Goal: Check status: Check status

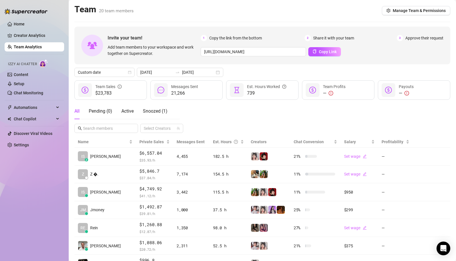
scroll to position [42, 0]
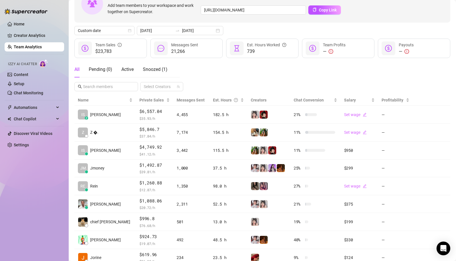
click at [33, 198] on div "Home Creator Analytics Team Analytics Izzy AI Chatter Content Setup Chat Monito…" at bounding box center [35, 128] width 60 height 256
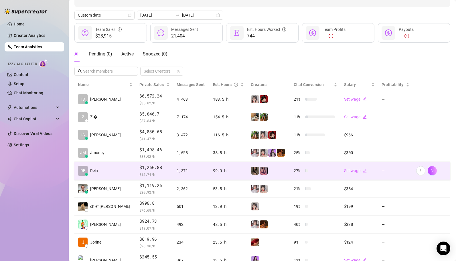
scroll to position [58, 0]
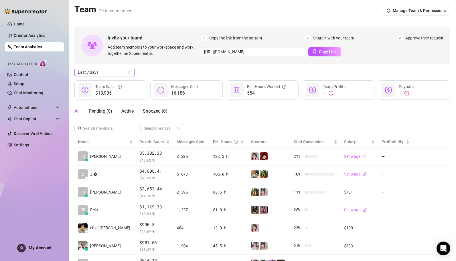
click at [122, 75] on span "Last 7 days" at bounding box center [104, 72] width 53 height 9
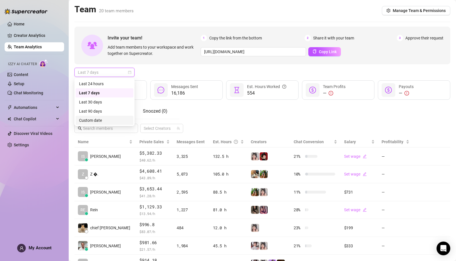
click at [96, 121] on div "Custom date" at bounding box center [104, 120] width 51 height 6
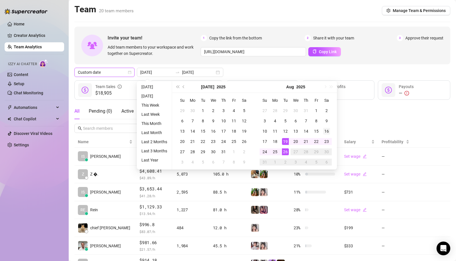
type input "[DATE]"
click at [325, 130] on div "16" at bounding box center [326, 131] width 7 height 7
type input "[DATE]"
click at [286, 153] on div "26" at bounding box center [285, 152] width 7 height 7
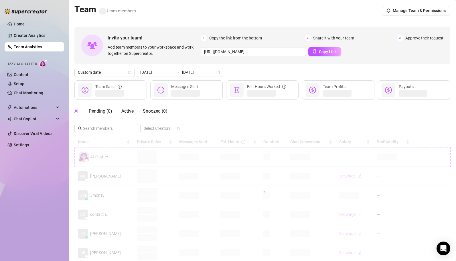
click at [351, 119] on div "All Pending ( 0 ) Active Snoozed ( 0 ) Select Creators" at bounding box center [262, 118] width 376 height 30
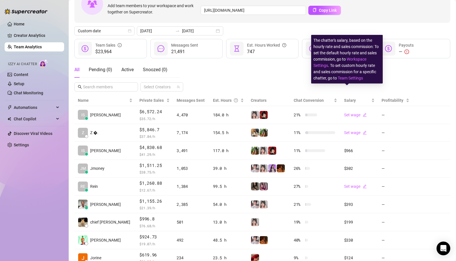
scroll to position [53, 0]
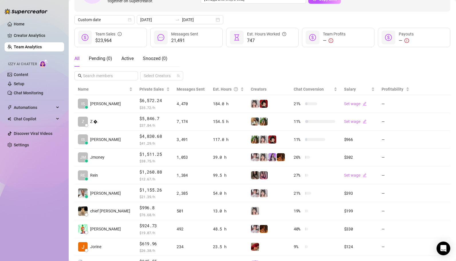
click at [41, 182] on div "Home Creator Analytics Team Analytics Izzy AI Chatter Content Setup Chat Monito…" at bounding box center [35, 128] width 60 height 256
click at [24, 204] on div "Home Creator Analytics Team Analytics Izzy AI Chatter Content Setup Chat Monito…" at bounding box center [35, 128] width 60 height 256
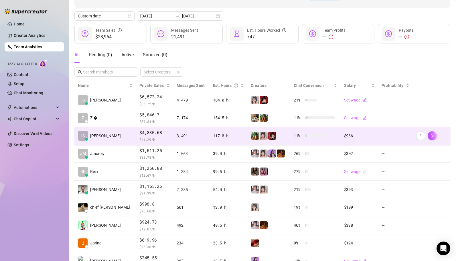
scroll to position [0, 0]
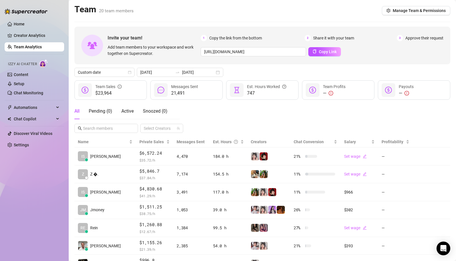
click at [48, 223] on div "Home Creator Analytics Team Analytics Izzy AI Chatter Content Setup Chat Monito…" at bounding box center [35, 128] width 60 height 256
click at [6, 206] on div "Home Creator Analytics Team Analytics Izzy AI Chatter Content Setup Chat Monito…" at bounding box center [35, 128] width 60 height 256
